Goal: Answer question/provide support

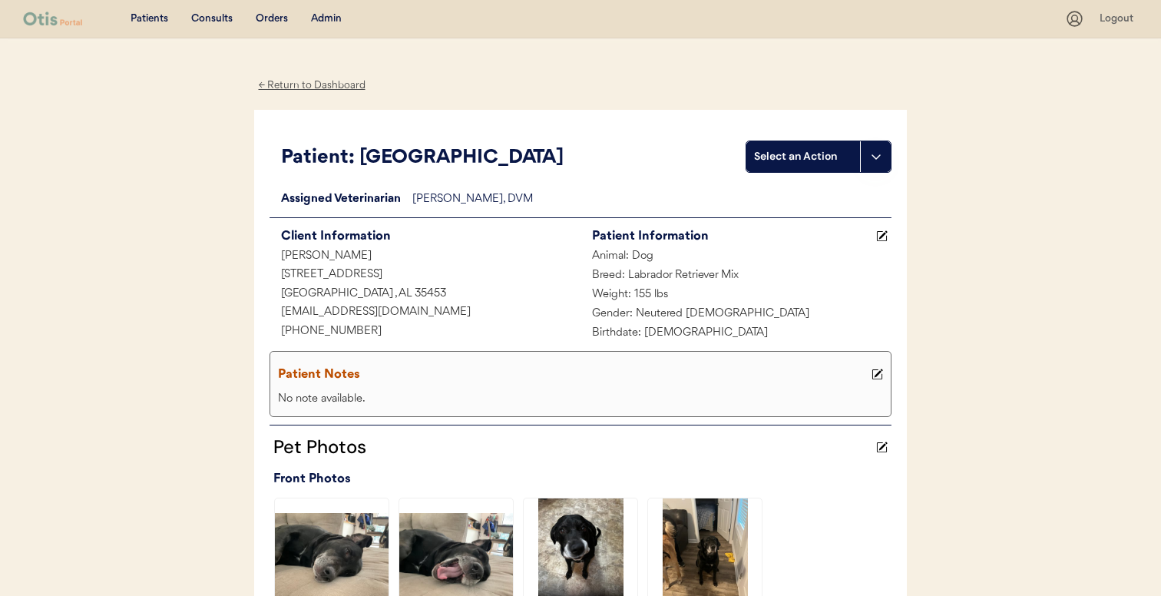
click at [332, 15] on div "Admin" at bounding box center [326, 19] width 31 height 15
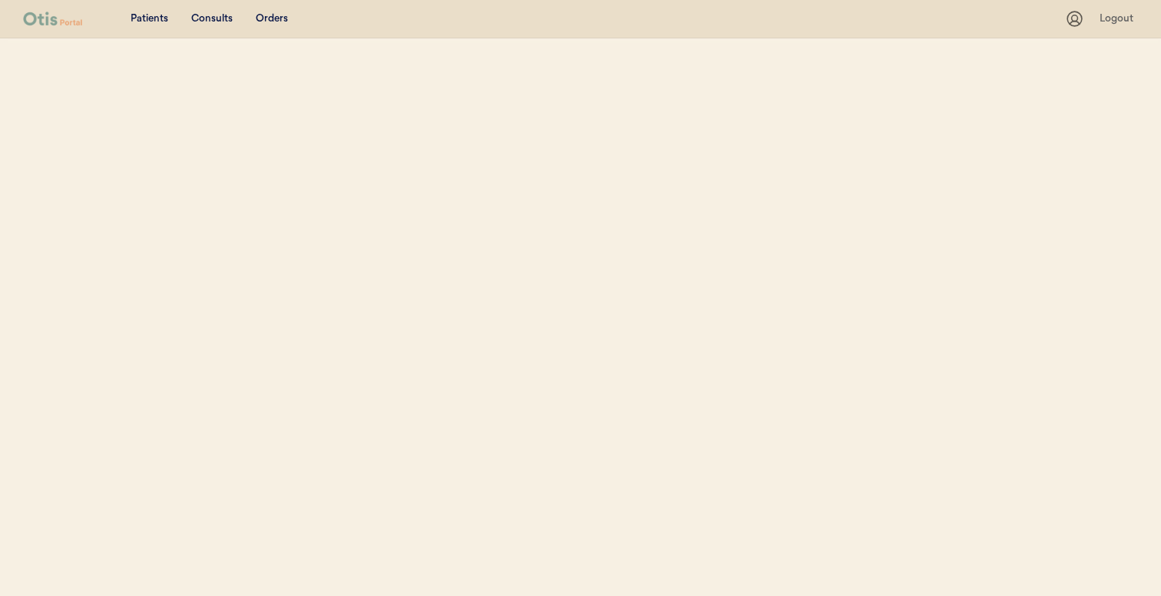
select select ""Name""
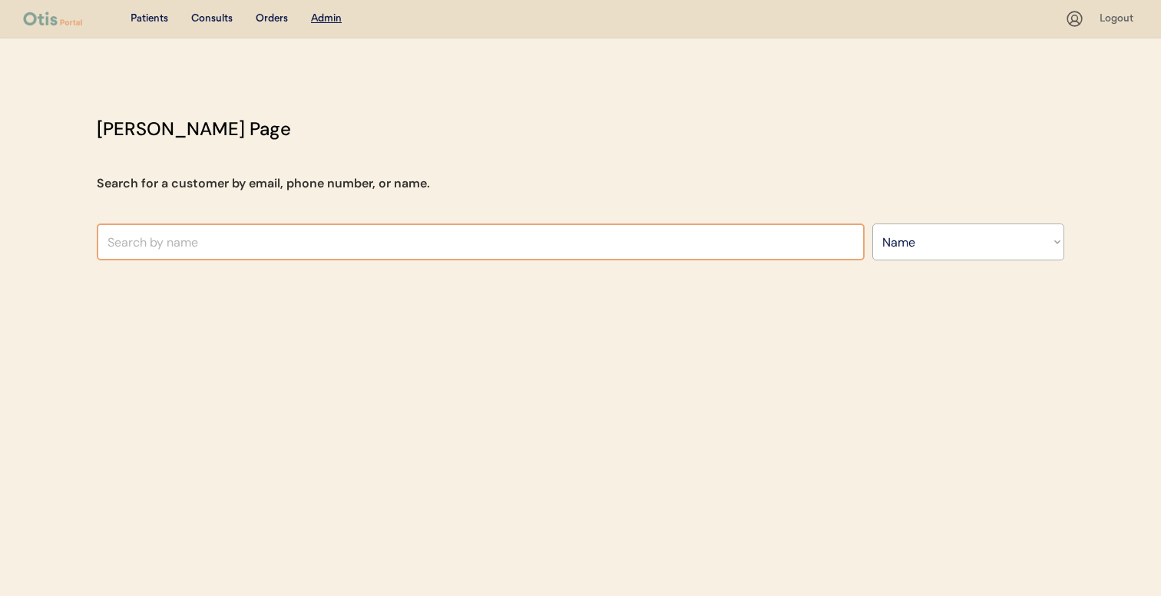
click at [412, 241] on input "text" at bounding box center [481, 241] width 768 height 37
type input "[PERSON_NAME]"
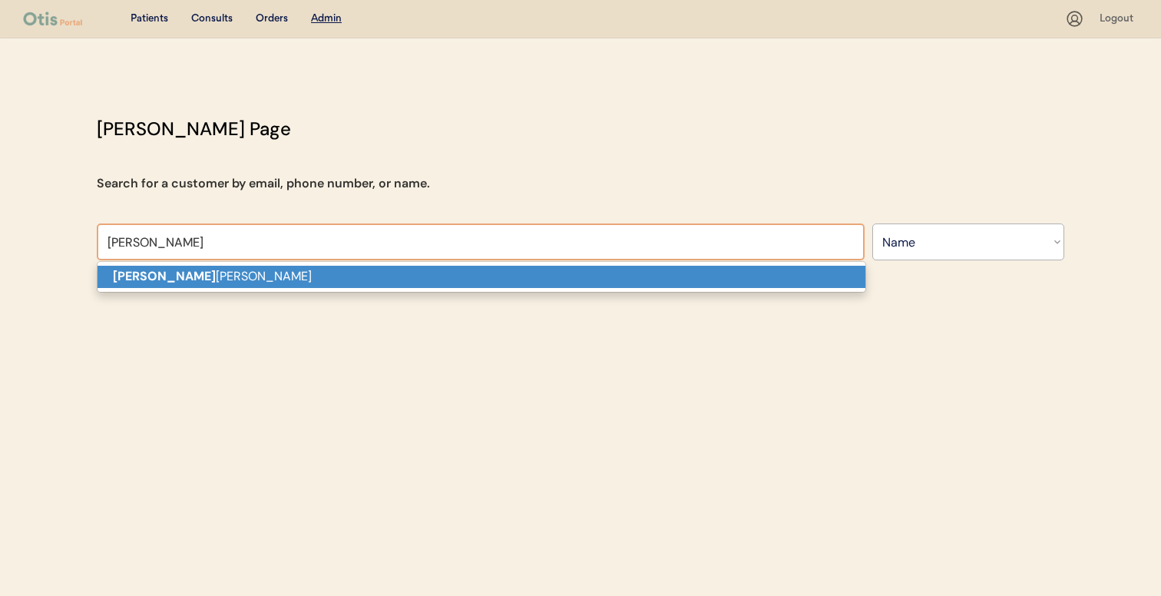
click at [403, 274] on p "[PERSON_NAME]" at bounding box center [482, 277] width 768 height 22
type input "[PERSON_NAME]"
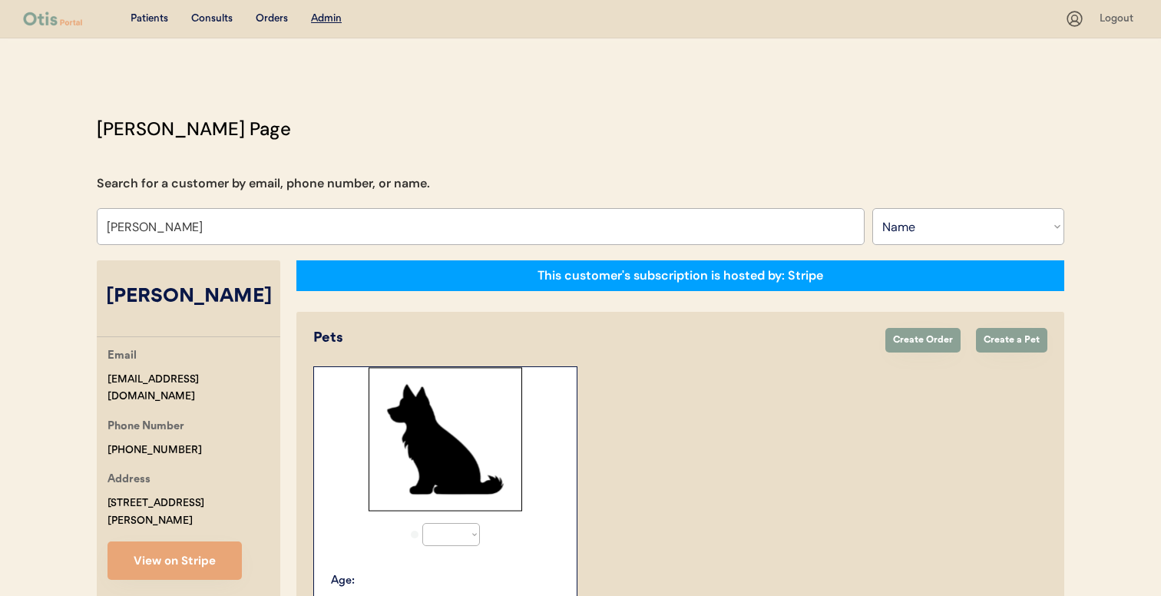
select select "true"
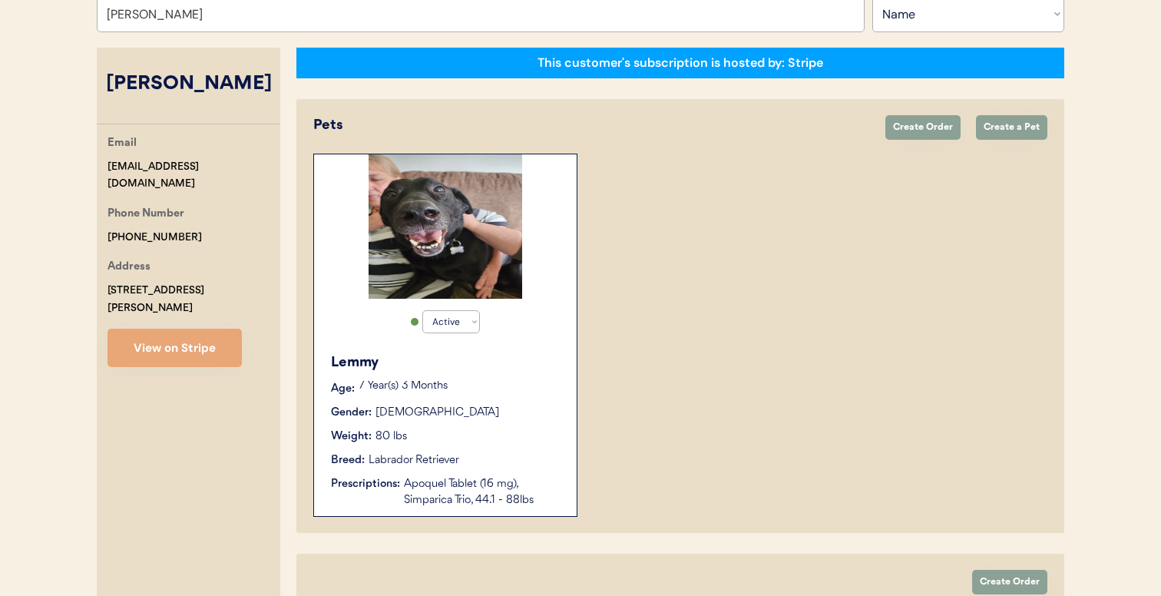
scroll to position [215, 0]
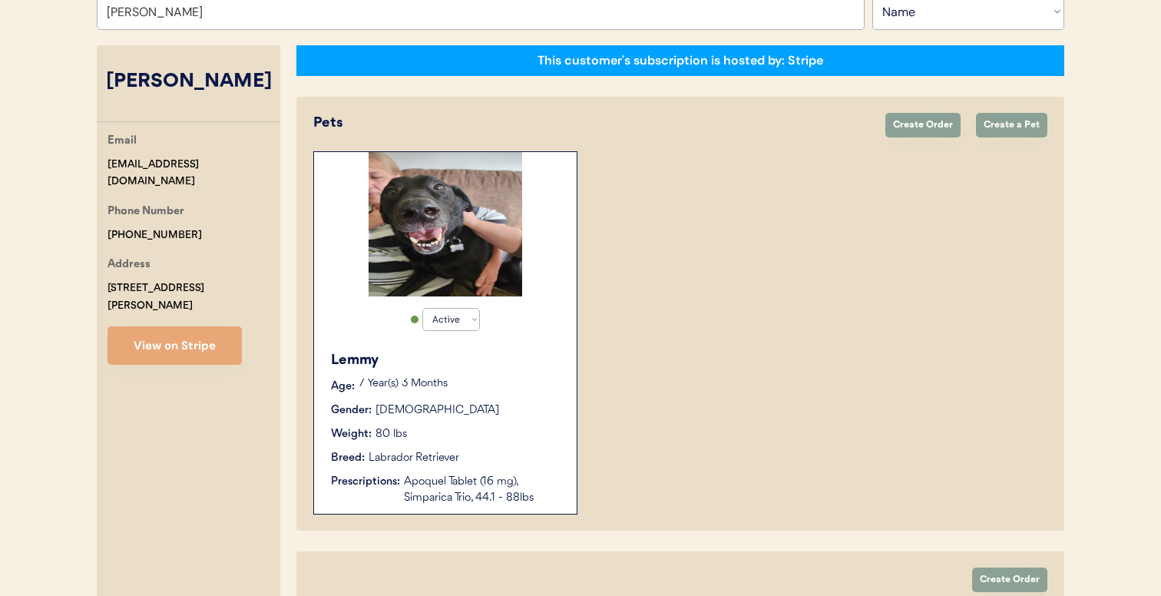
type input "[PERSON_NAME]"
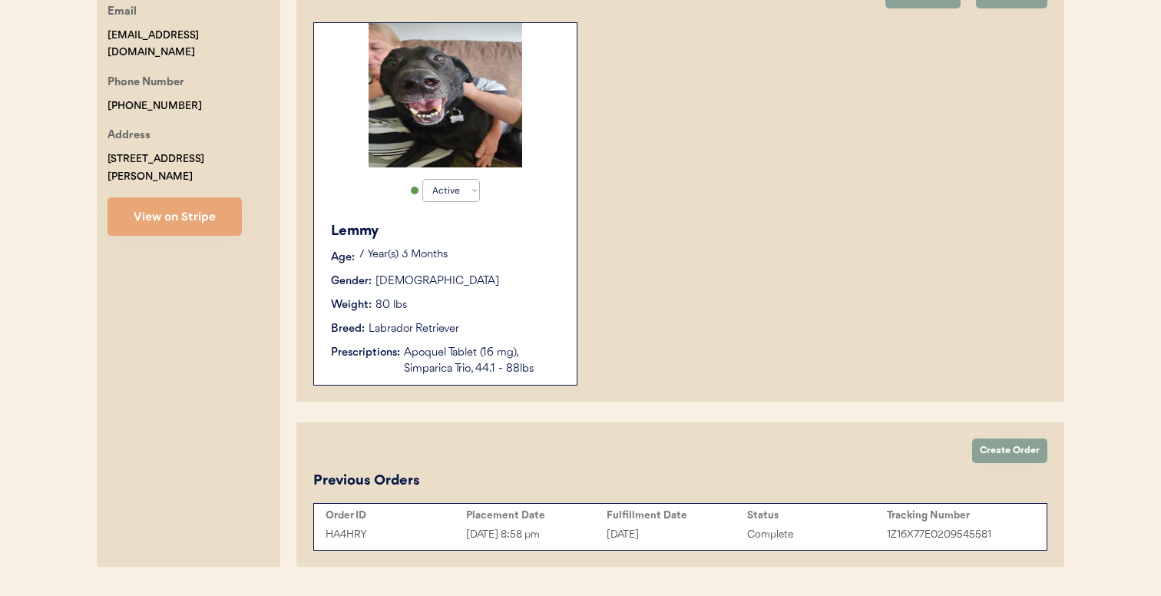
scroll to position [348, 0]
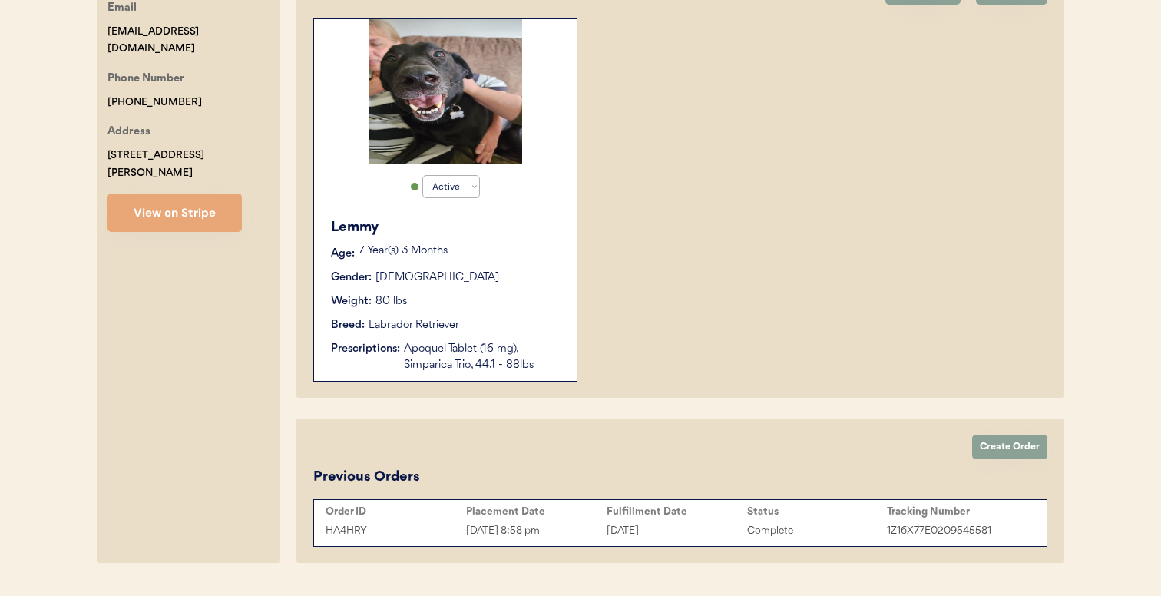
click at [531, 346] on div "Apoquel Tablet (16 mg), Simparica Trio, 44.1 - 88lbs" at bounding box center [482, 357] width 157 height 32
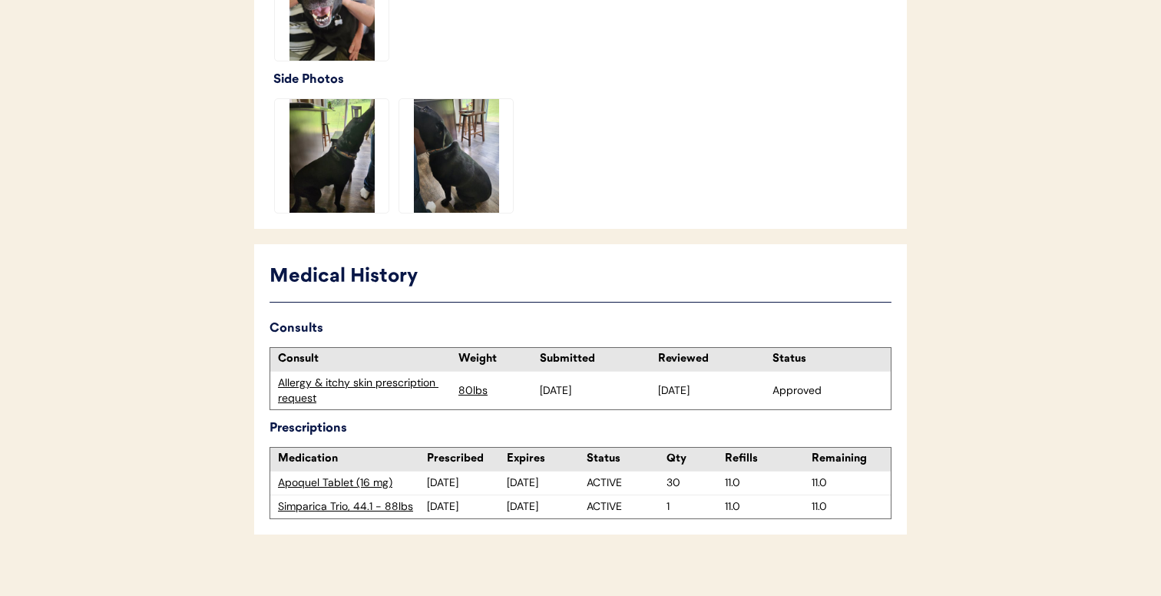
scroll to position [679, 0]
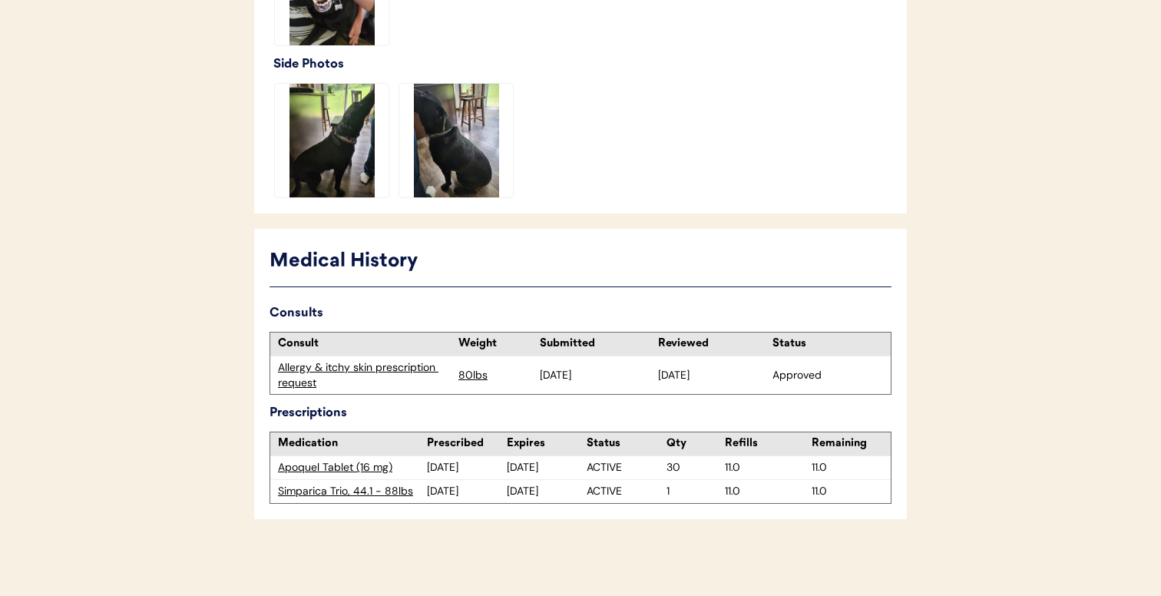
click at [353, 367] on div "Allergy & itchy skin prescription request" at bounding box center [364, 375] width 173 height 30
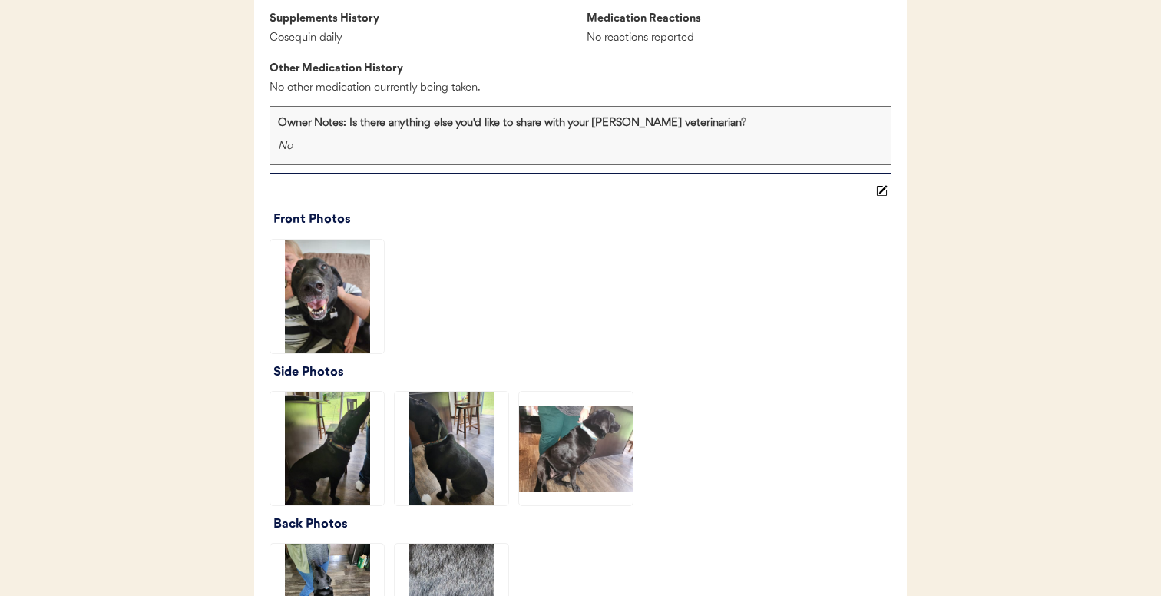
scroll to position [1810, 0]
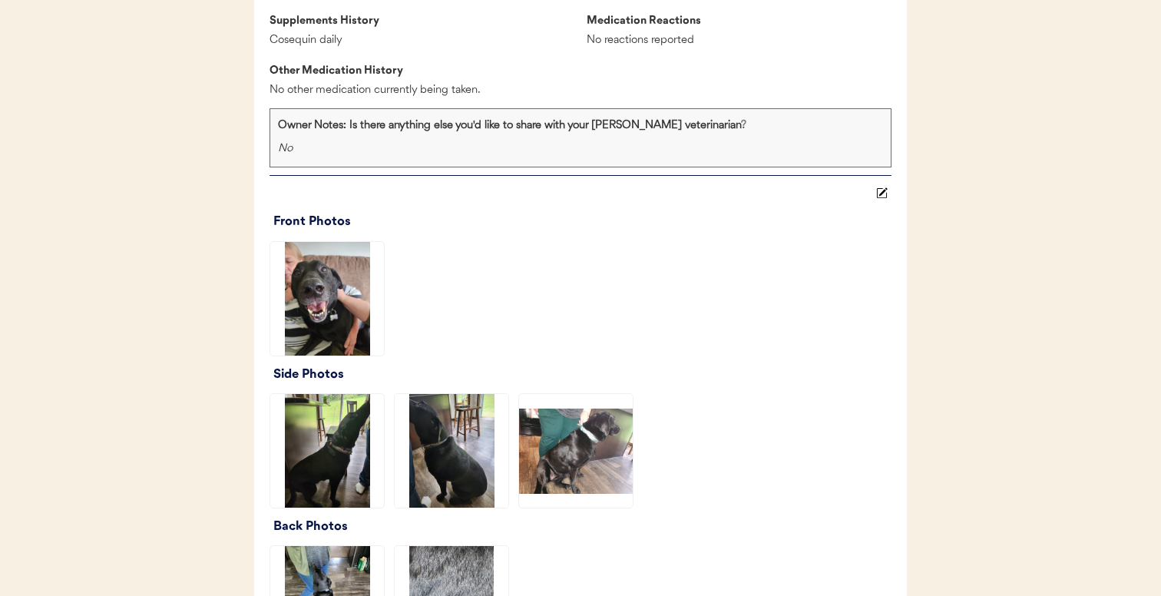
click at [547, 476] on img at bounding box center [576, 451] width 114 height 114
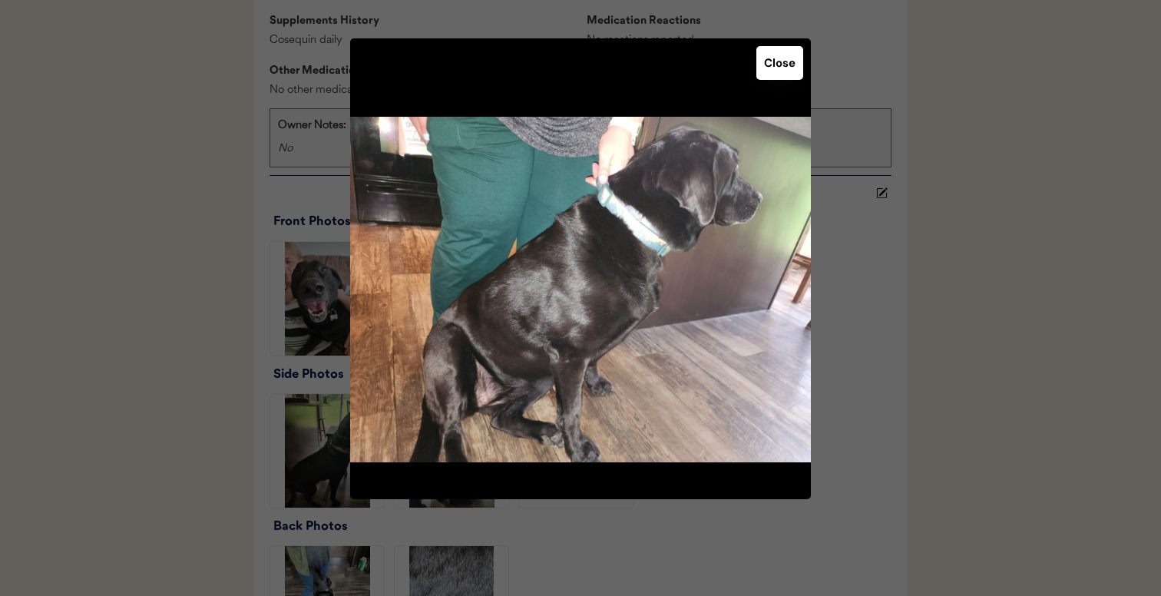
click at [147, 339] on div at bounding box center [580, 298] width 1161 height 596
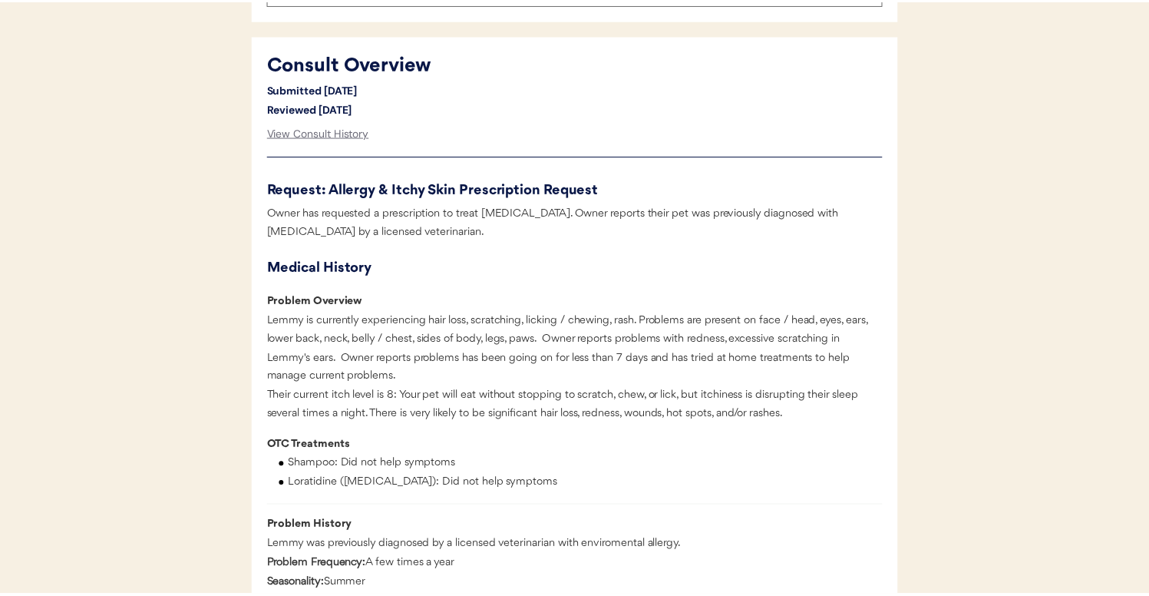
scroll to position [815, 0]
